Goal: Task Accomplishment & Management: Use online tool/utility

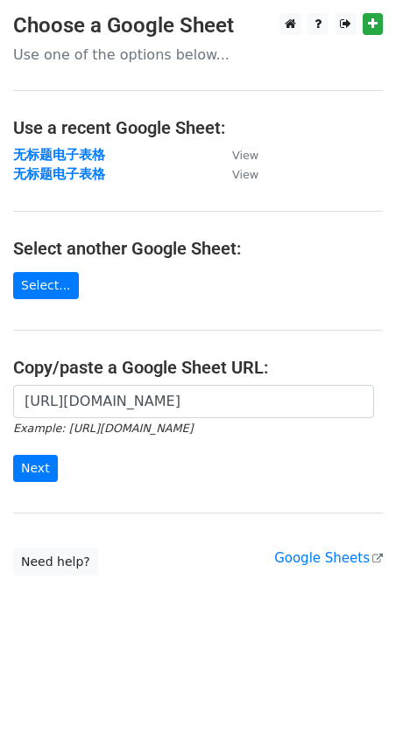
scroll to position [0, 403]
type input "[URL][DOMAIN_NAME]"
click at [52, 466] on input "Next" at bounding box center [35, 468] width 45 height 27
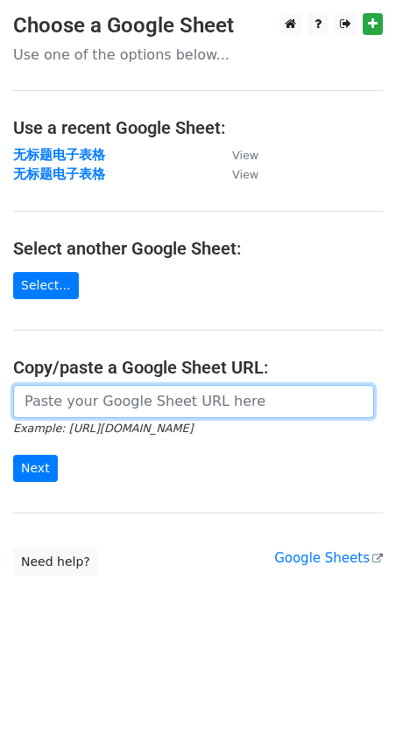
click at [47, 408] on input "url" at bounding box center [193, 401] width 361 height 33
paste input "[URL][DOMAIN_NAME]"
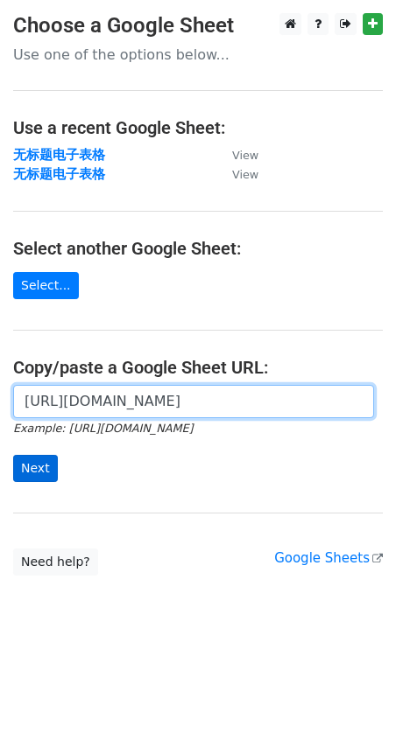
type input "[URL][DOMAIN_NAME]"
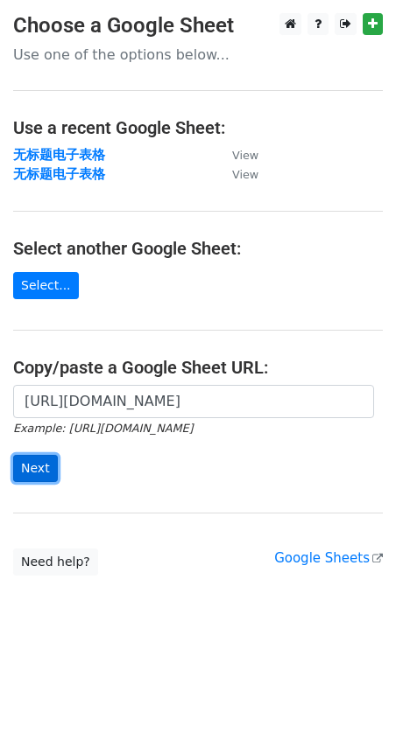
scroll to position [0, 0]
click at [45, 466] on input "Next" at bounding box center [35, 468] width 45 height 27
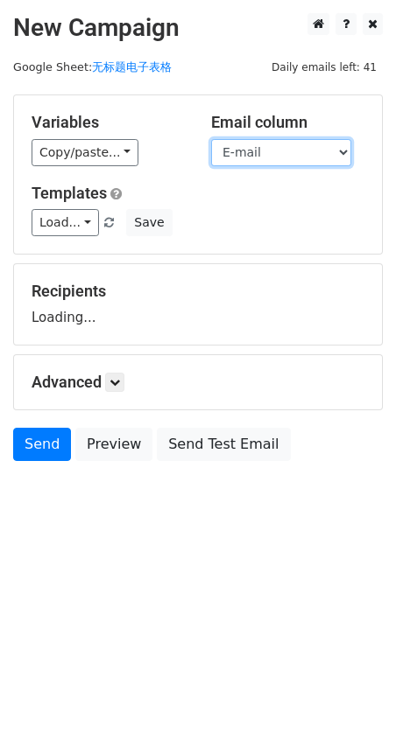
click at [328, 145] on select "Name E-mail" at bounding box center [281, 152] width 140 height 27
click at [211, 139] on select "Name E-mail" at bounding box center [281, 152] width 140 height 27
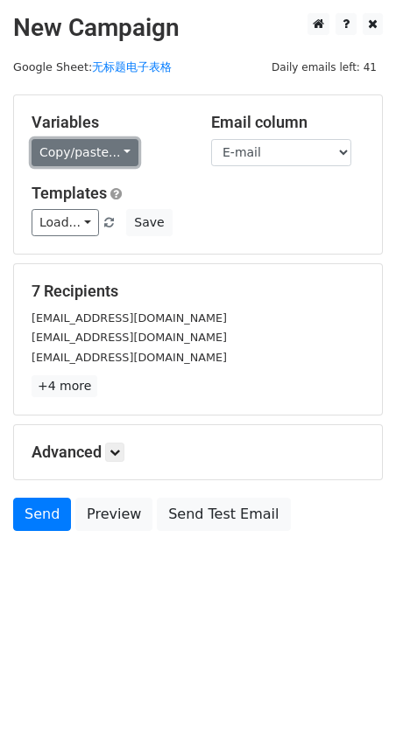
click at [114, 158] on link "Copy/paste..." at bounding box center [85, 152] width 107 height 27
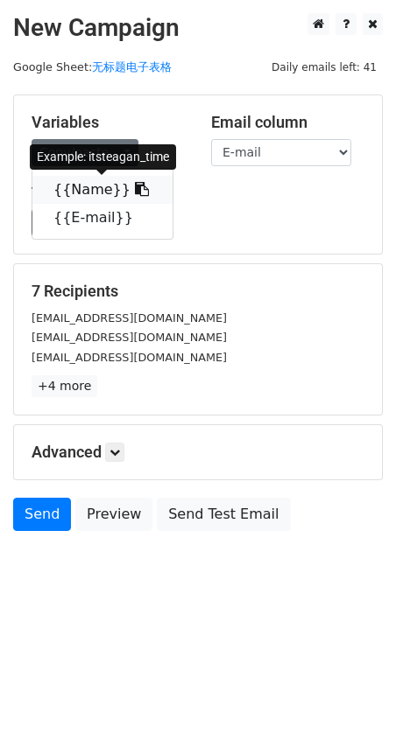
click at [107, 187] on link "{{Name}}" at bounding box center [102, 190] width 140 height 28
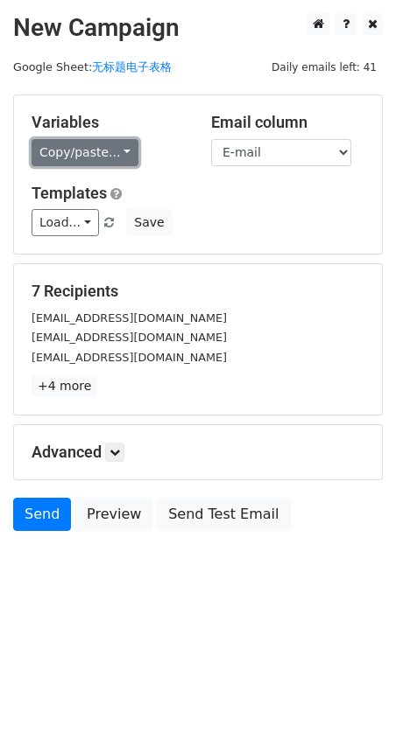
click at [123, 151] on link "Copy/paste..." at bounding box center [85, 152] width 107 height 27
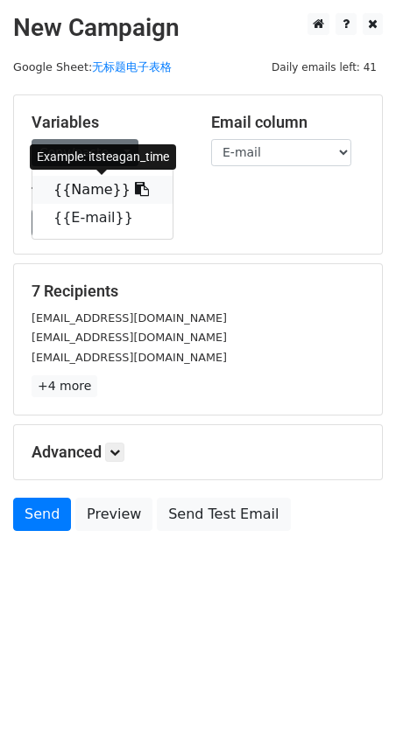
click at [98, 193] on link "{{Name}}" at bounding box center [102, 190] width 140 height 28
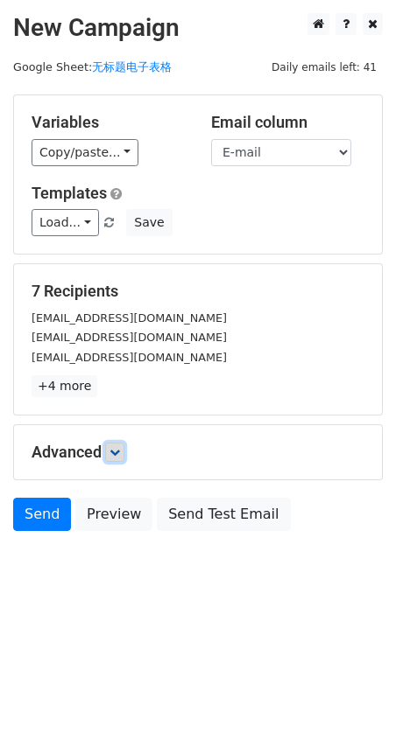
click at [109, 456] on link at bounding box center [114, 452] width 19 height 19
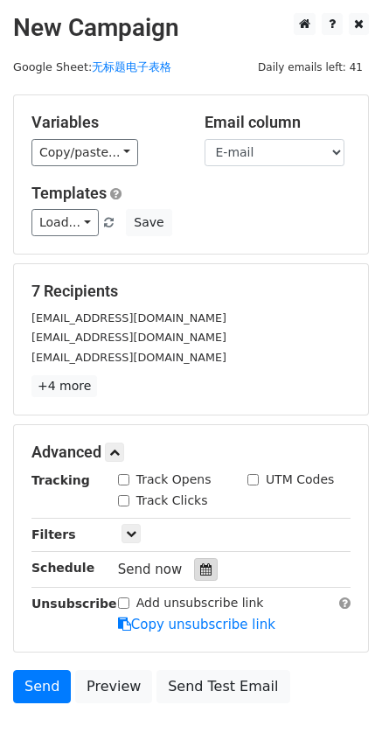
click at [205, 581] on div at bounding box center [206, 569] width 24 height 23
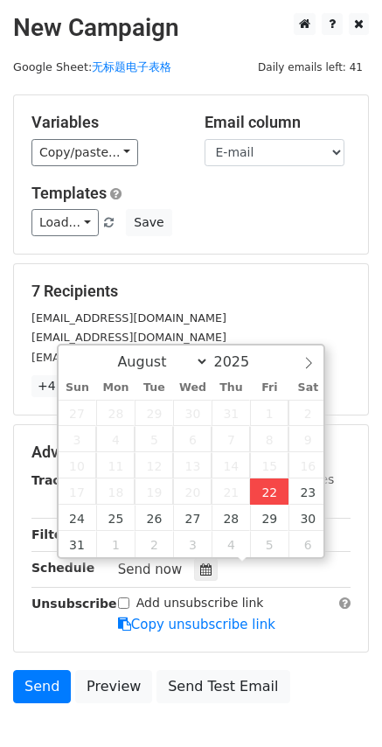
type input "2025-08-22 18:09"
type input "06"
type input "09"
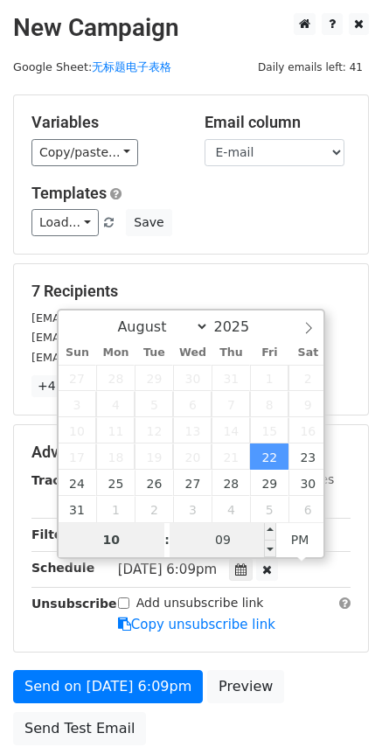
type input "10"
type input "2025-08-22 22:09"
click at [200, 545] on input "09" at bounding box center [223, 540] width 107 height 35
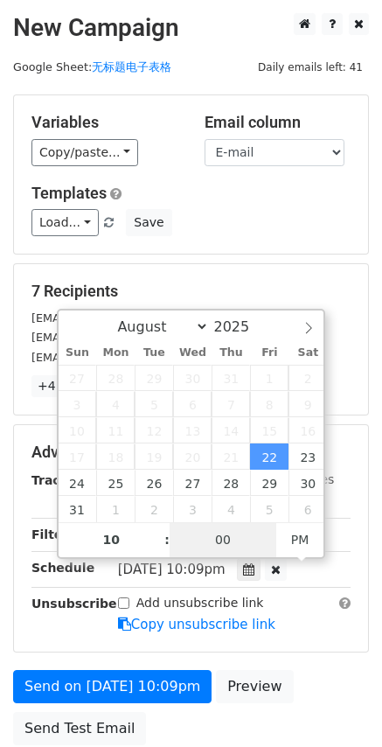
type input "00"
type input "2025-08-22 22:00"
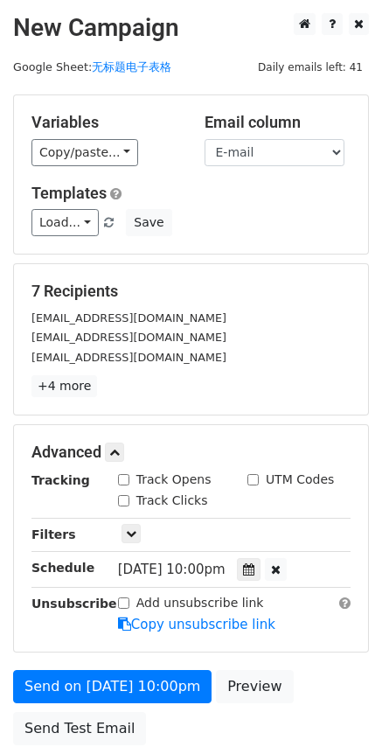
drag, startPoint x: 99, startPoint y: 621, endPoint x: 88, endPoint y: 656, distance: 36.6
click at [88, 656] on form "Variables Copy/paste... {{Name}} {{E-mail}} Email column Name E-mail Templates …" at bounding box center [191, 425] width 356 height 660
click at [71, 629] on div "Unsubscribe" at bounding box center [61, 614] width 87 height 40
click at [79, 382] on link "+4 more" at bounding box center [65, 386] width 66 height 22
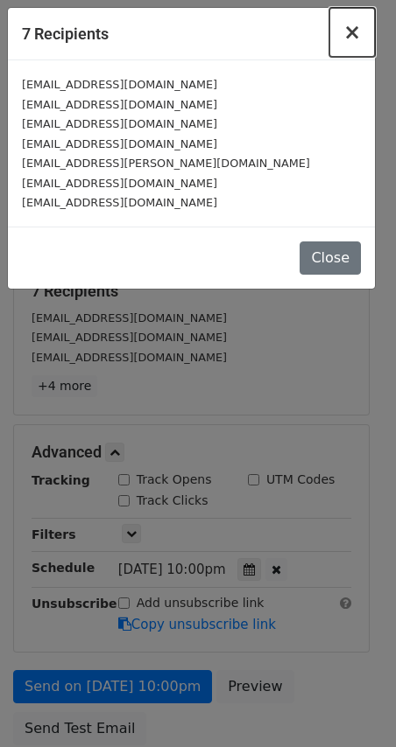
click at [361, 22] on button "×" at bounding box center [352, 32] width 46 height 49
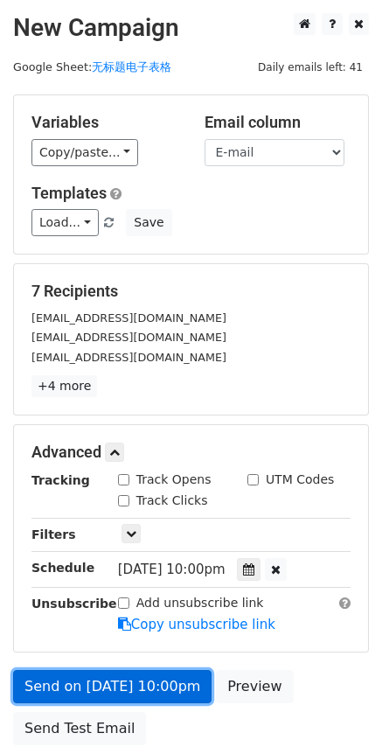
click at [128, 687] on link "Send on Aug 22 at 10:00pm" at bounding box center [112, 686] width 199 height 33
